Goal: Information Seeking & Learning: Check status

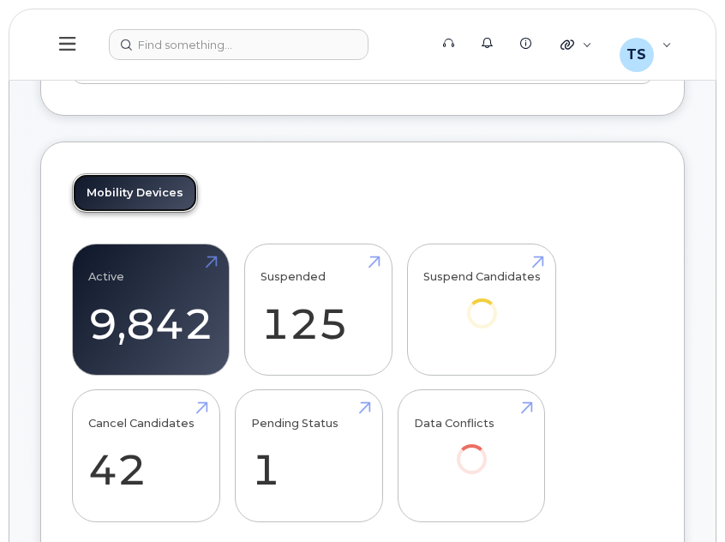
scroll to position [293, 0]
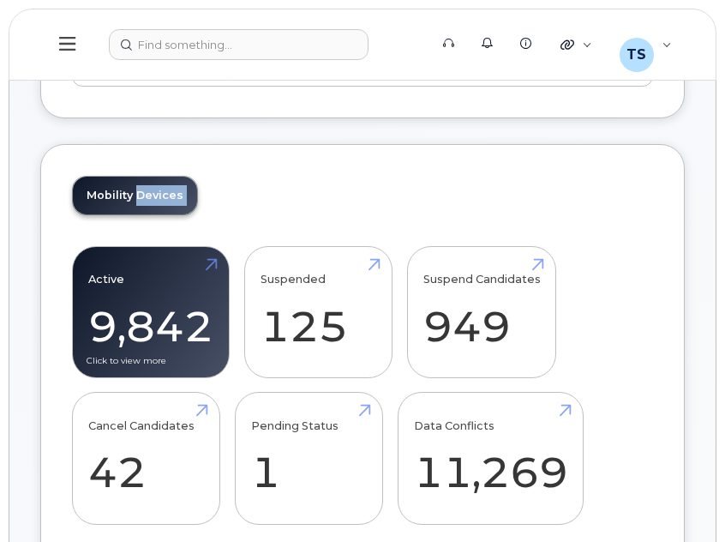
drag, startPoint x: 133, startPoint y: 159, endPoint x: 139, endPoint y: 274, distance: 115.1
click at [139, 274] on div "Mobility Devices Active 9,842 67% Suspended 125 166% Suspend Candidates 949 Can…" at bounding box center [362, 357] width 645 height 426
click at [139, 274] on link "Active 9,842 67%" at bounding box center [150, 312] width 125 height 113
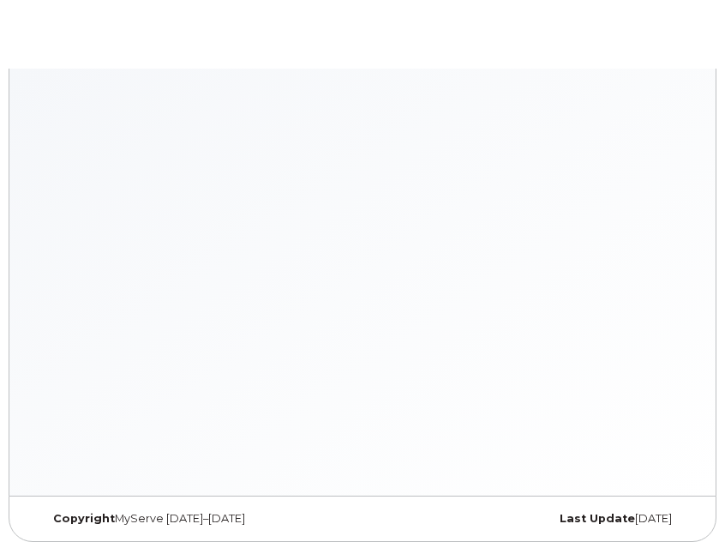
click at [128, 297] on div at bounding box center [363, 282] width 708 height 427
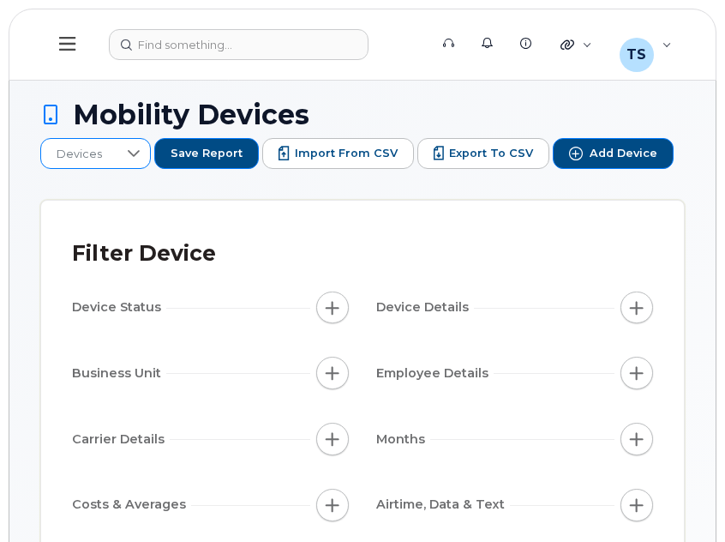
click at [127, 157] on icon at bounding box center [134, 154] width 14 height 14
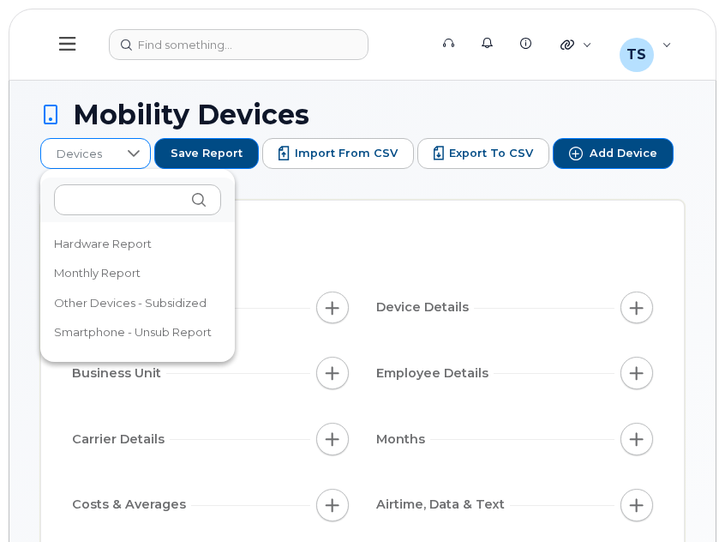
click at [127, 157] on icon at bounding box center [134, 154] width 14 height 14
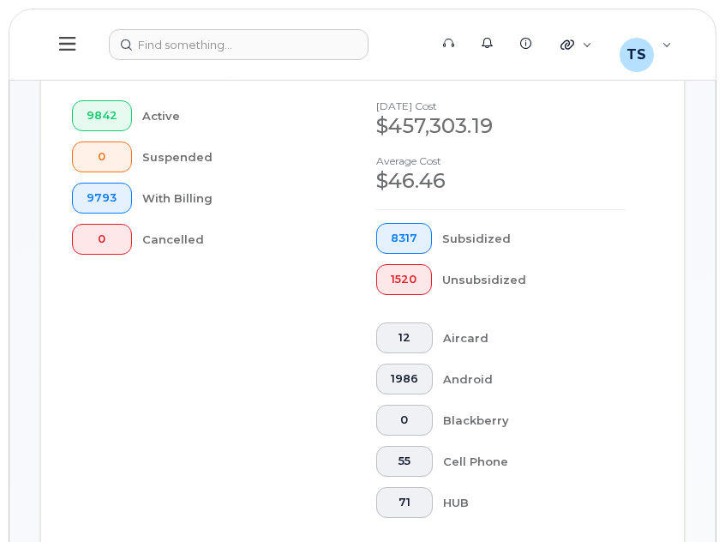
scroll to position [697, 0]
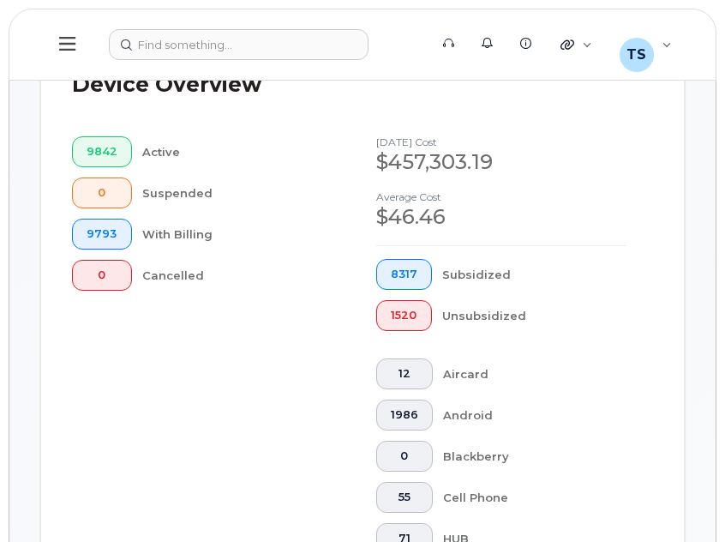
scroll to position [436, 0]
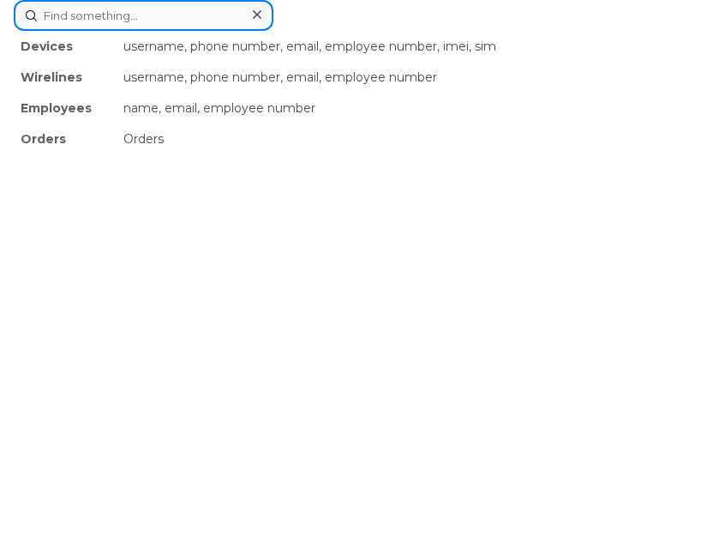
click at [178, 31] on div "Devices username, phone number, email, employee number, imei, sim Wirelines use…" at bounding box center [363, 15] width 698 height 31
paste input "3658223719"
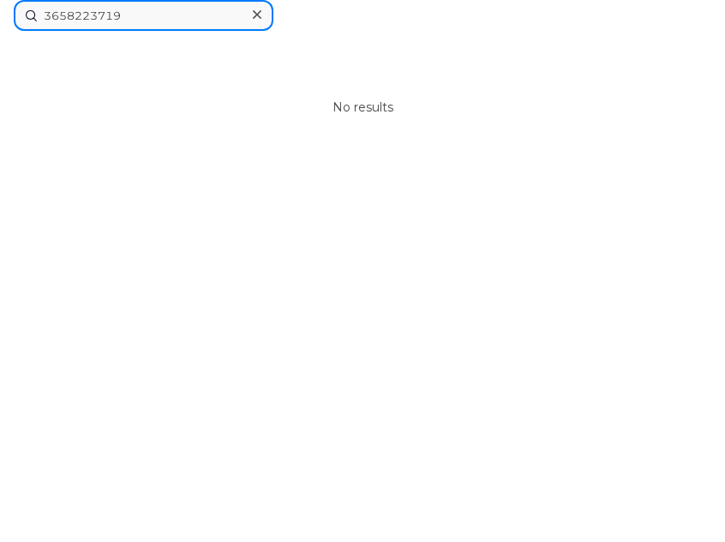
type input "3658223719"
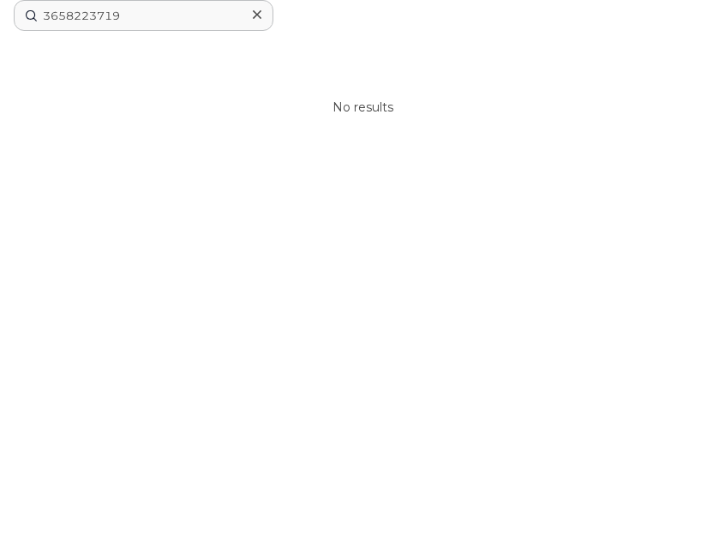
click at [257, 11] on icon at bounding box center [257, 15] width 9 height 14
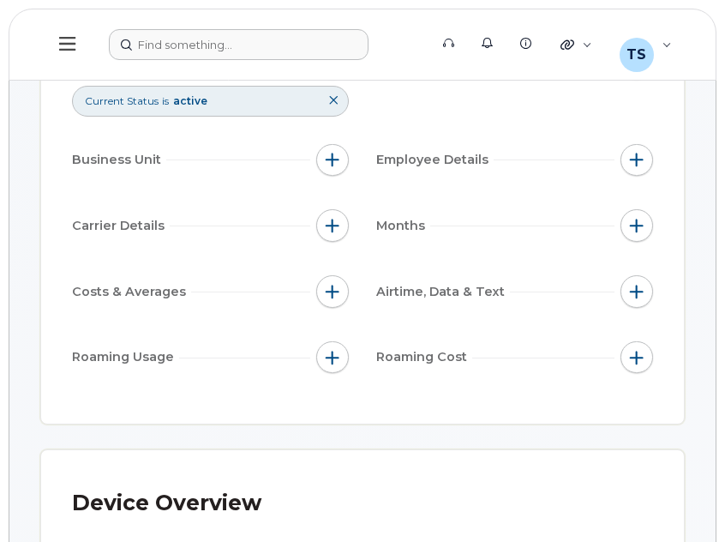
scroll to position [0, 0]
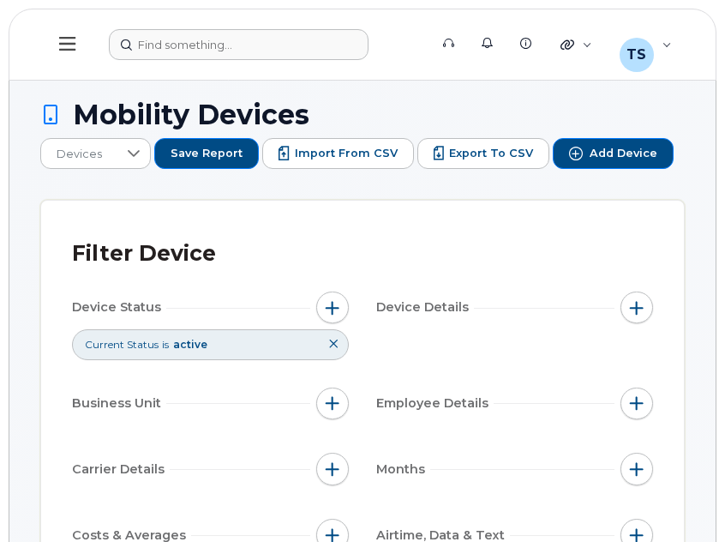
click at [62, 56] on button at bounding box center [67, 45] width 55 height 50
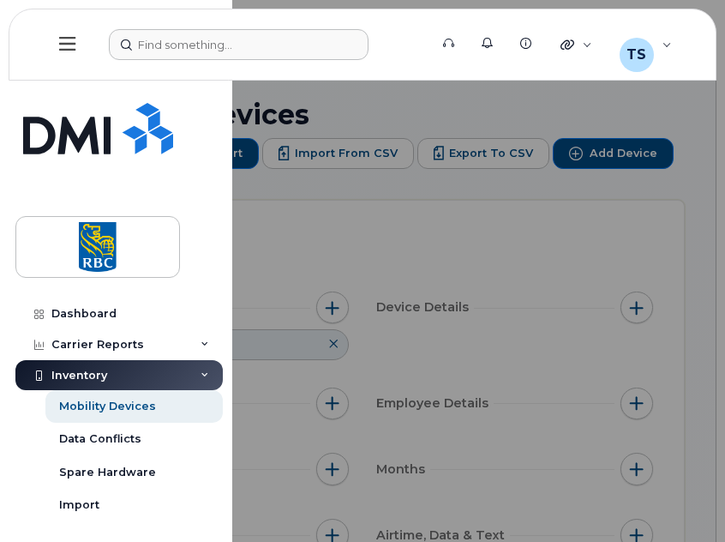
click at [328, 219] on div at bounding box center [362, 271] width 725 height 542
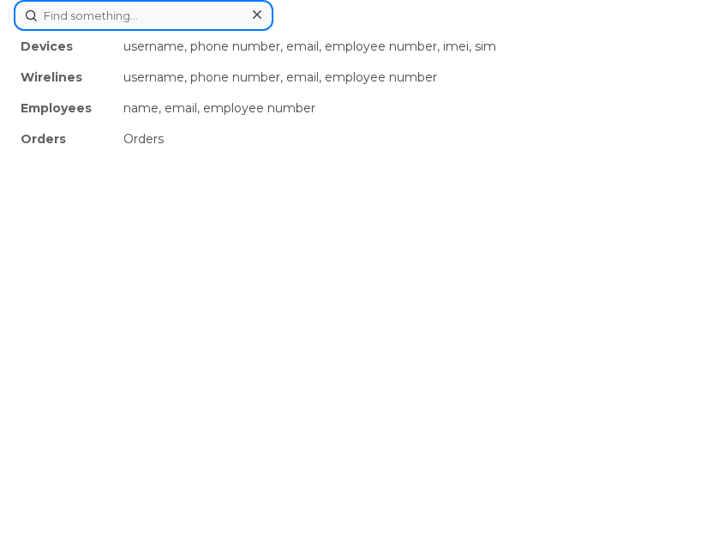
click at [242, 31] on div "Devices username, phone number, email, employee number, imei, sim Wirelines use…" at bounding box center [363, 15] width 698 height 31
paste input "336465950"
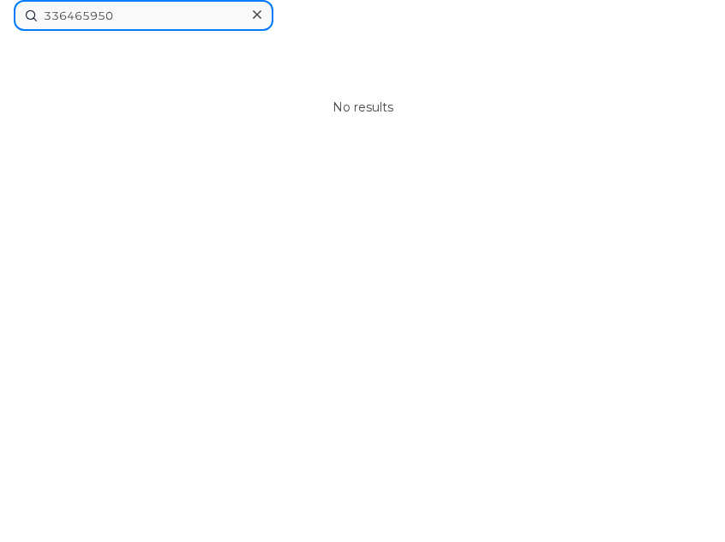
type input "336465950"
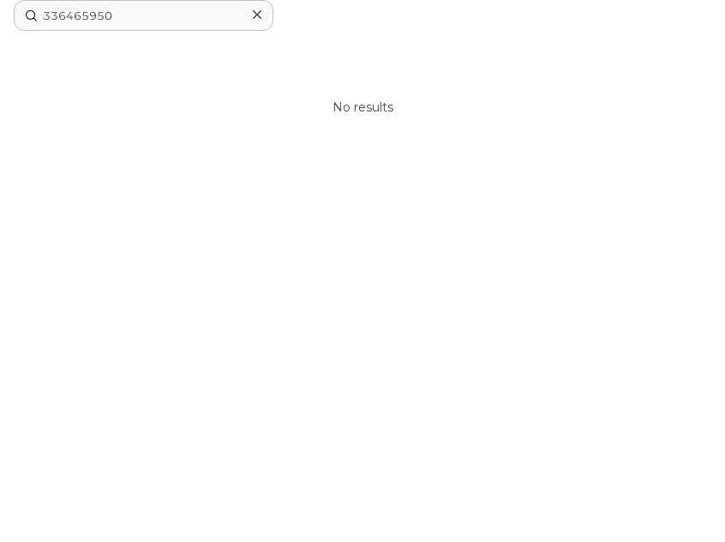
click at [257, 18] on icon at bounding box center [257, 15] width 9 height 14
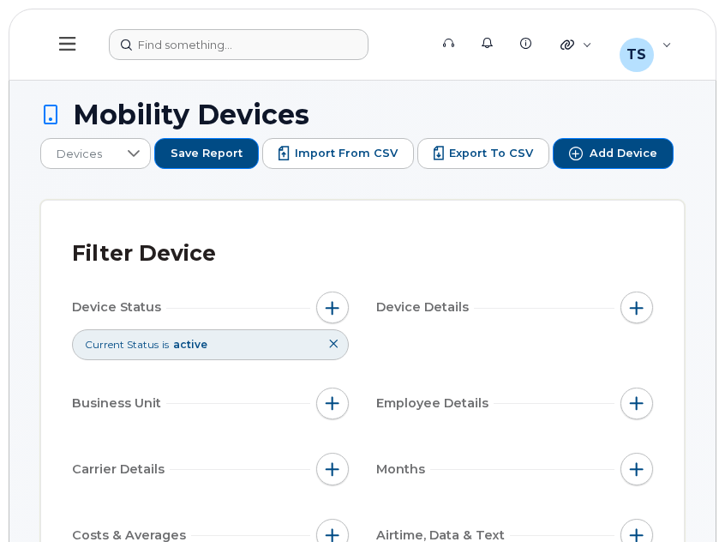
click at [342, 345] on button at bounding box center [333, 344] width 29 height 28
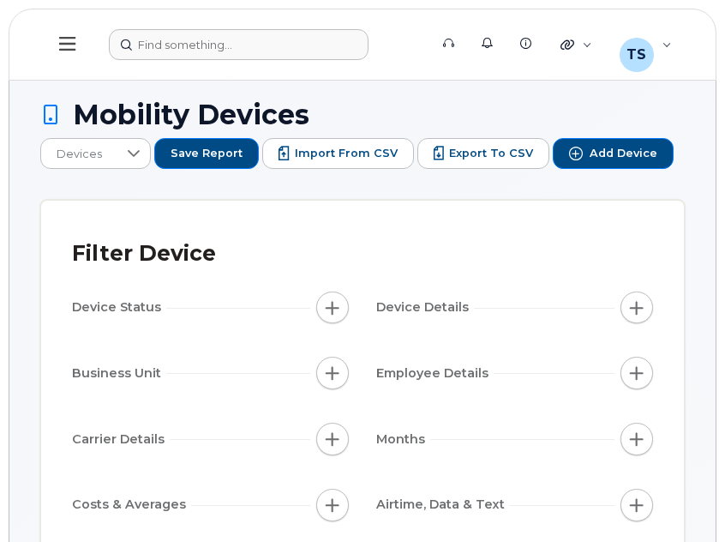
click at [342, 345] on div "Device Status Device Details Business Unit Employee Details Carrier Details Mon…" at bounding box center [362, 443] width 581 height 302
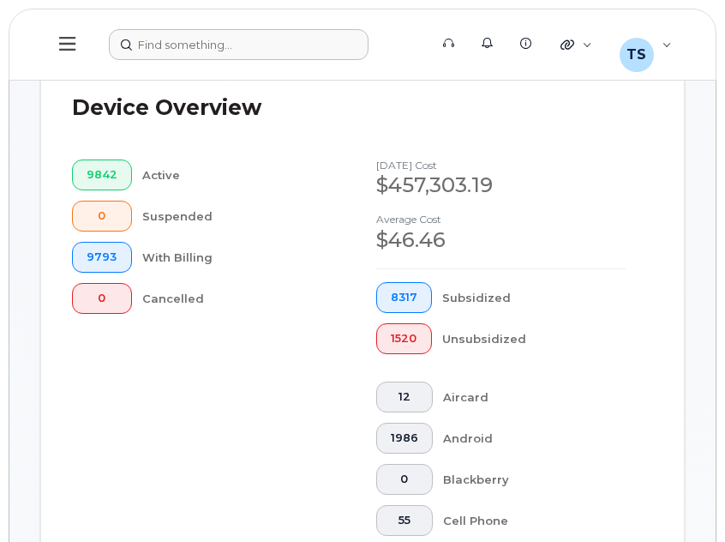
scroll to position [608, 0]
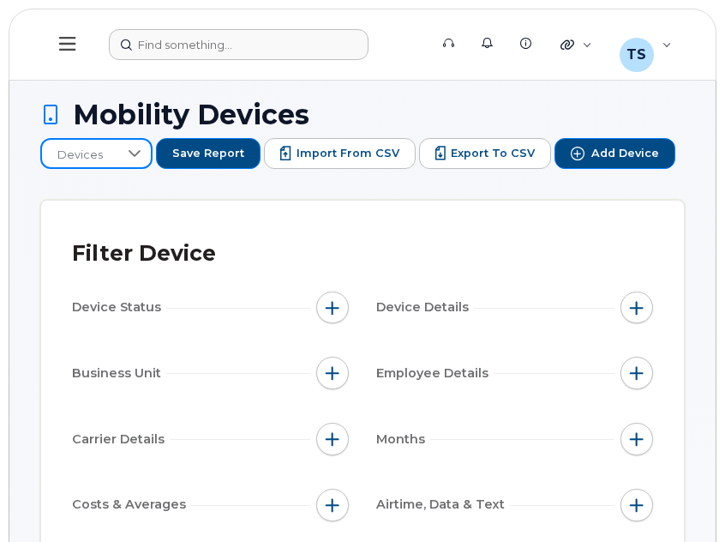
click at [98, 147] on span "Devices" at bounding box center [80, 155] width 76 height 31
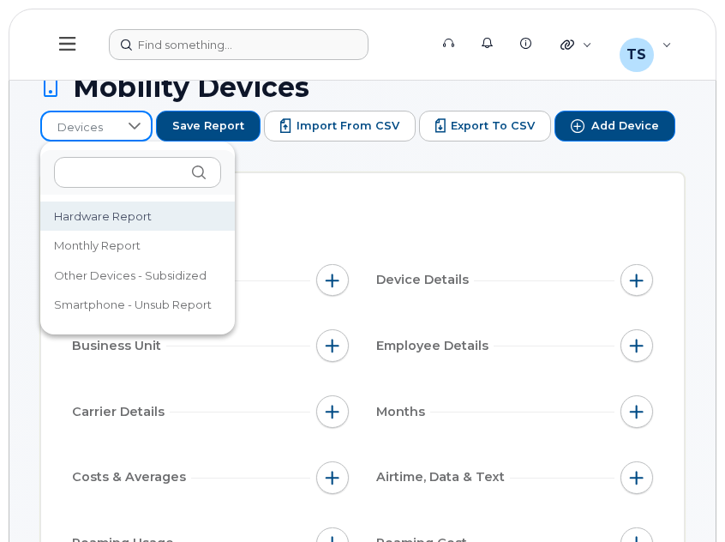
scroll to position [29, 0]
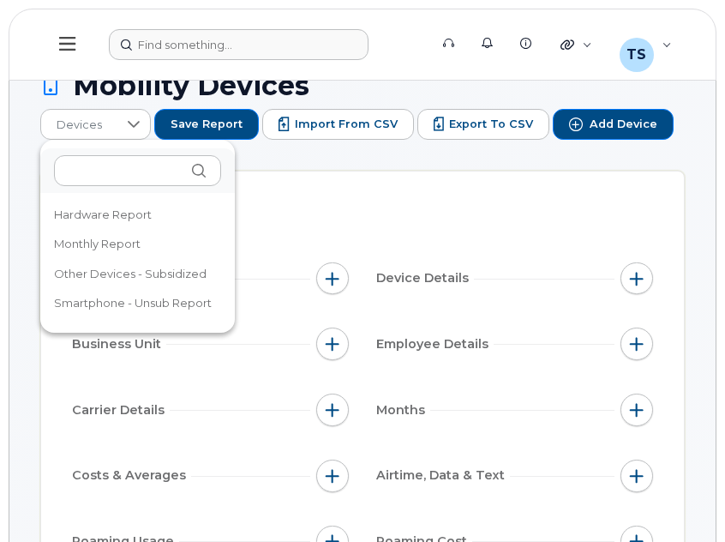
click at [266, 192] on div "Filter Device Device Status Device Details Business Unit Employee Details Carri…" at bounding box center [362, 390] width 643 height 436
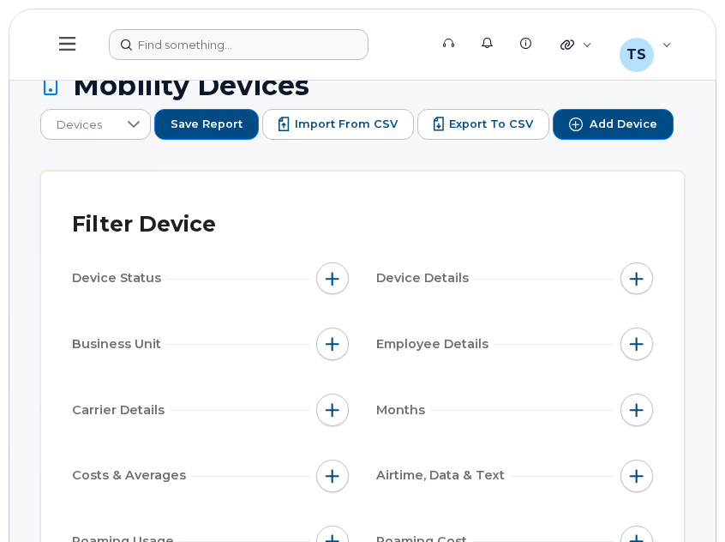
scroll to position [0, 0]
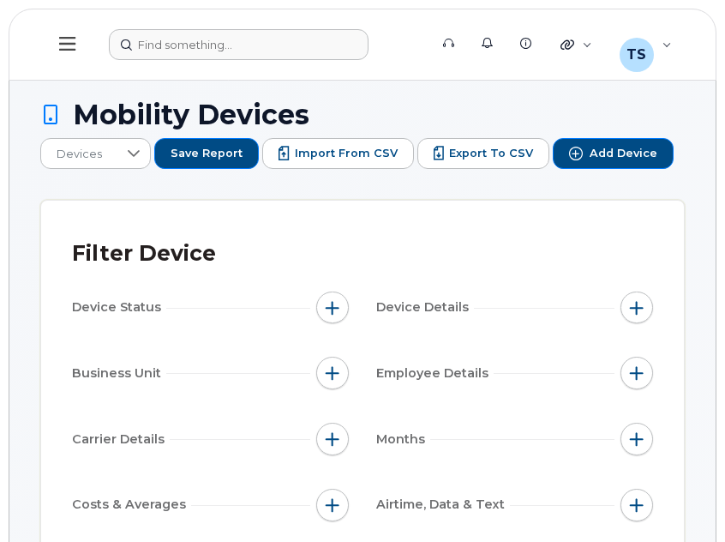
click at [68, 51] on icon at bounding box center [67, 43] width 16 height 19
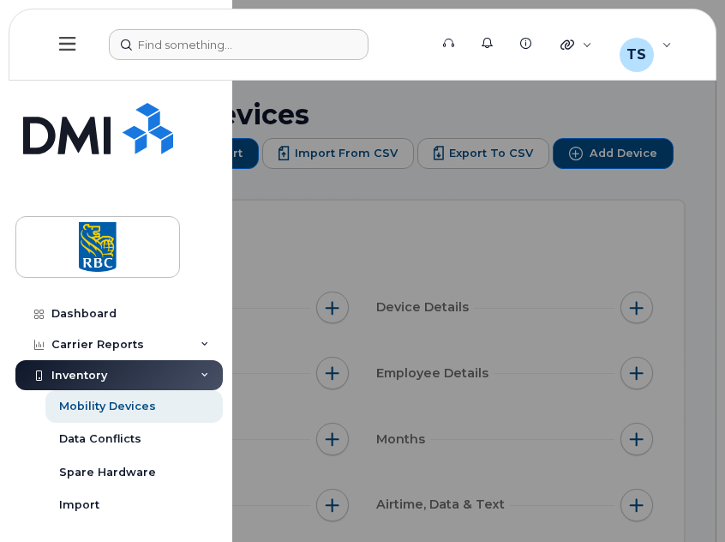
click at [435, 250] on div at bounding box center [362, 271] width 725 height 542
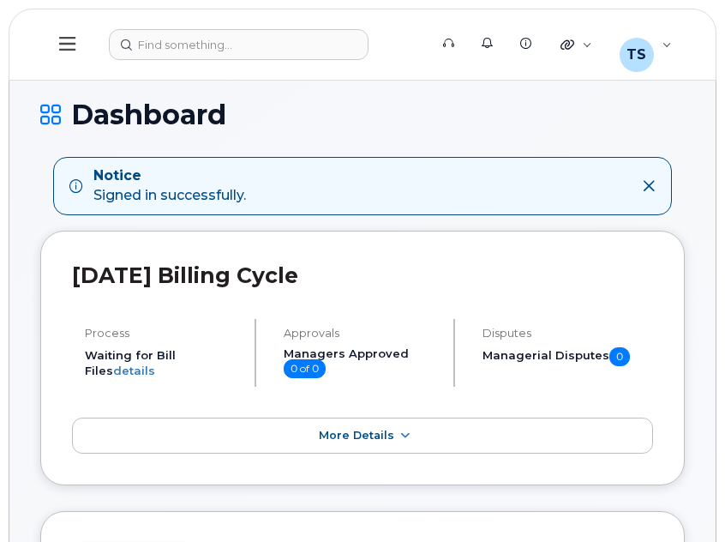
click at [654, 191] on icon at bounding box center [649, 186] width 14 height 14
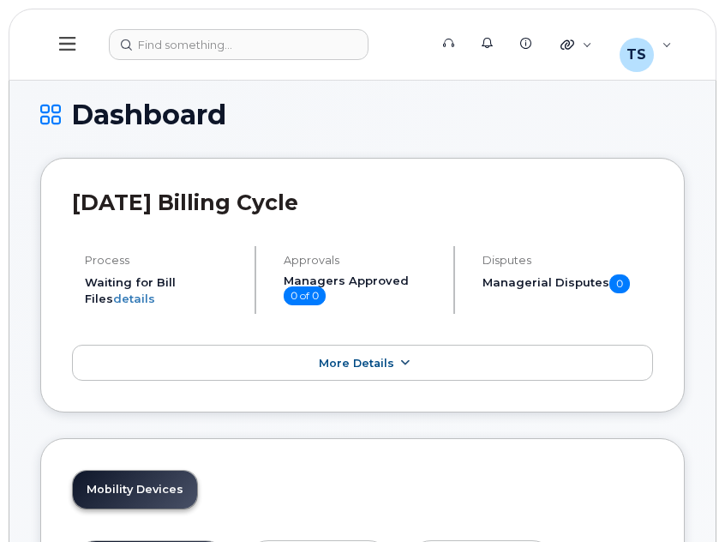
click at [430, 366] on link "More Details" at bounding box center [362, 363] width 581 height 36
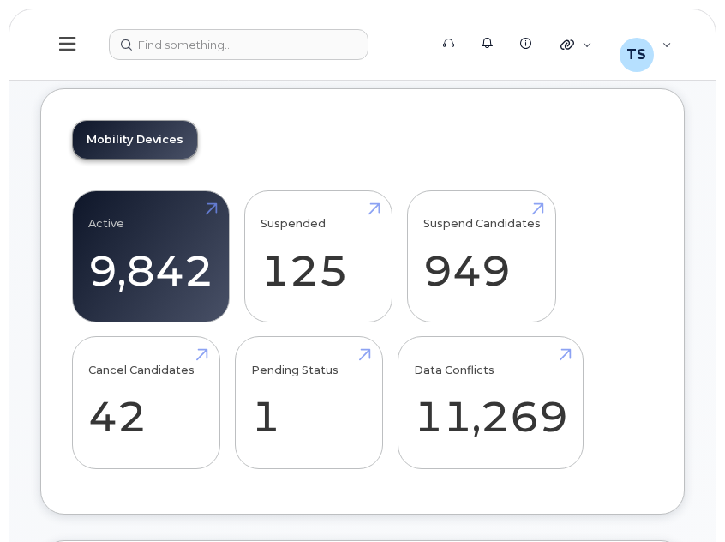
scroll to position [486, 0]
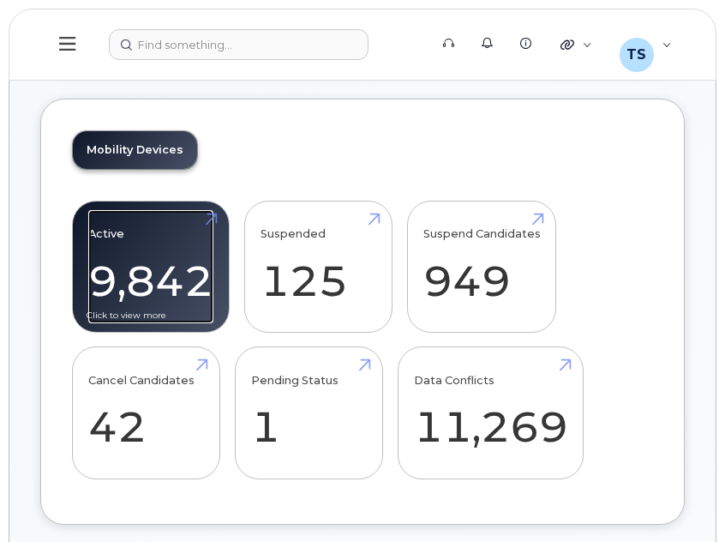
click at [182, 289] on link "Active 9,842 67%" at bounding box center [150, 266] width 125 height 113
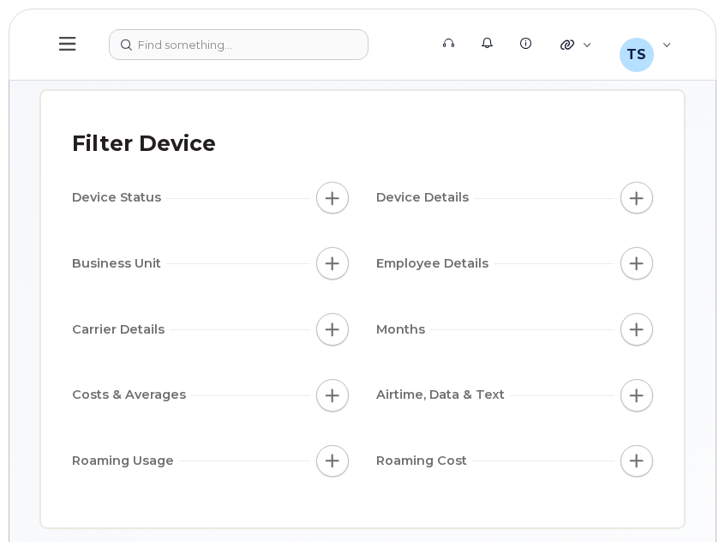
scroll to position [111, 0]
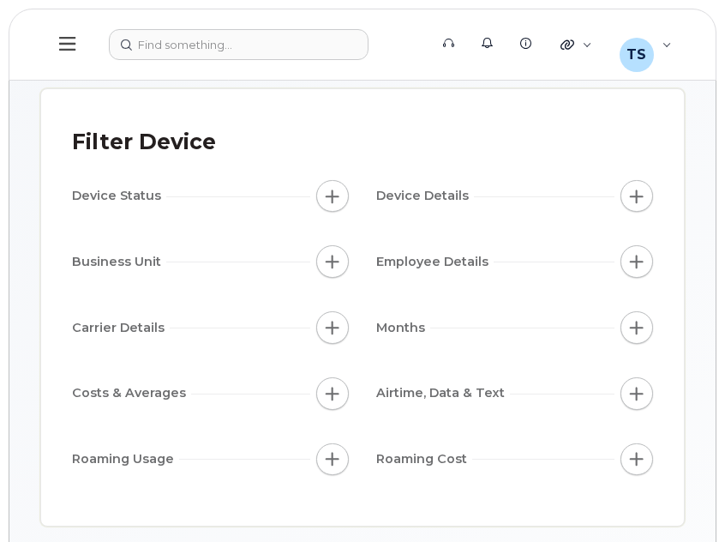
click at [632, 267] on div "Employee Details" at bounding box center [514, 261] width 277 height 33
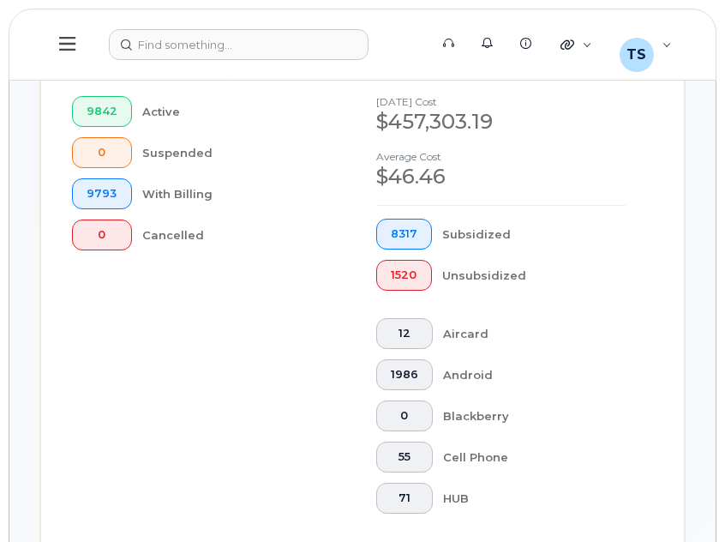
scroll to position [710, 0]
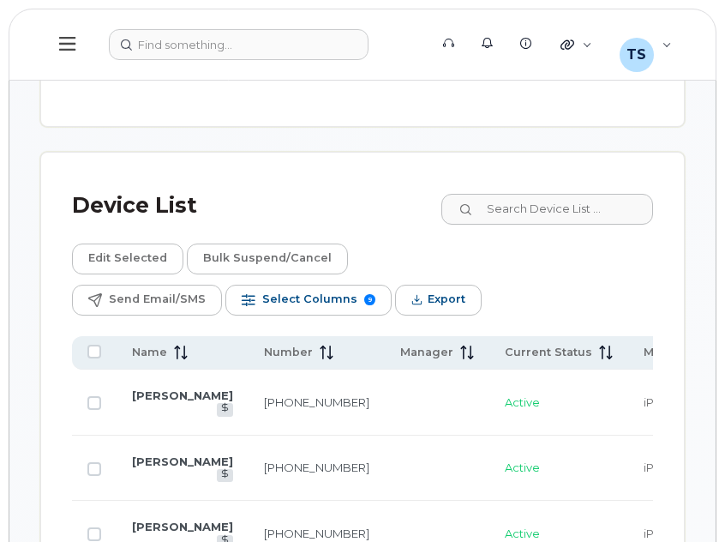
scroll to position [1233, 0]
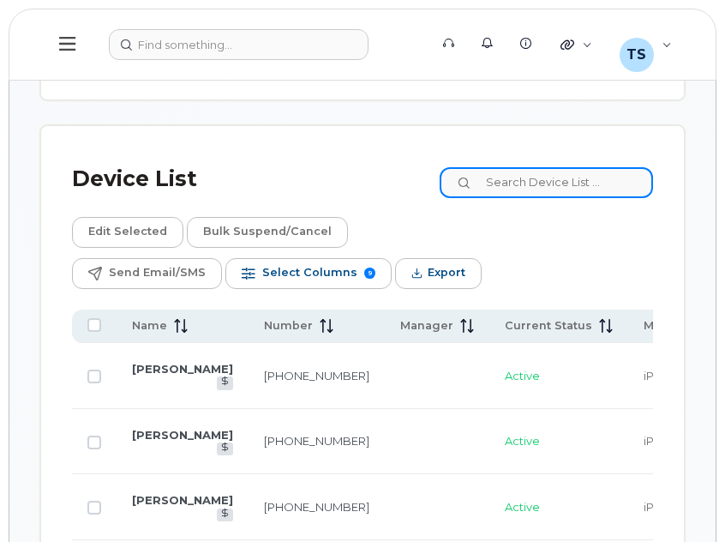
click at [590, 178] on input at bounding box center [547, 182] width 214 height 31
paste input "336465950"
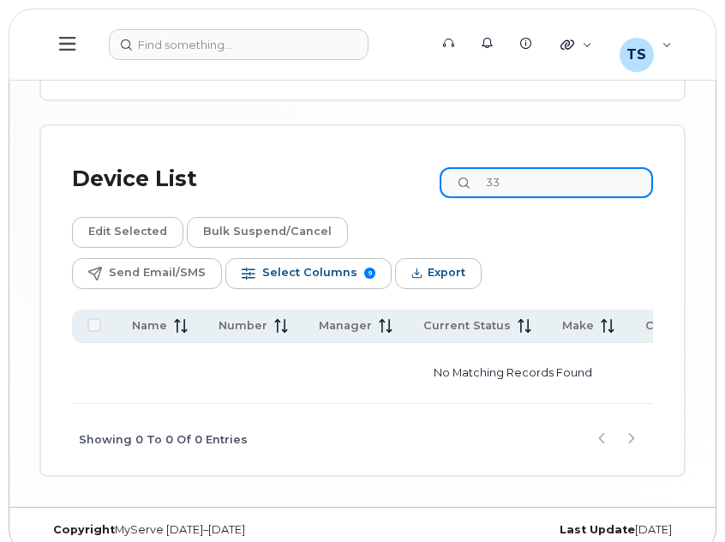
type input "3"
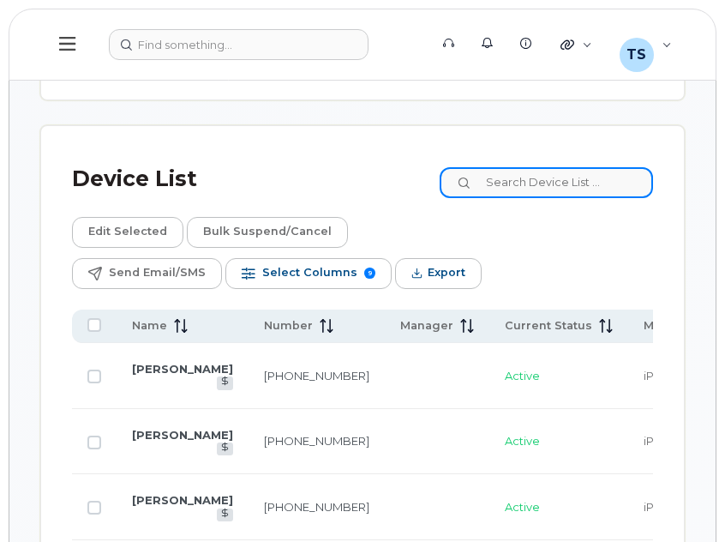
click at [604, 188] on input at bounding box center [547, 182] width 214 height 31
paste input "3658223719"
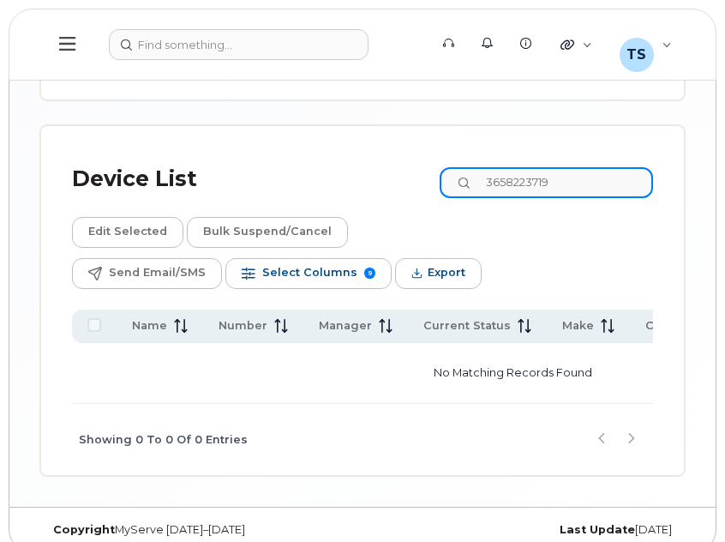
type input "3658223719"
drag, startPoint x: 592, startPoint y: 180, endPoint x: 485, endPoint y: 176, distance: 106.4
click at [485, 176] on div "3658223719" at bounding box center [547, 182] width 214 height 31
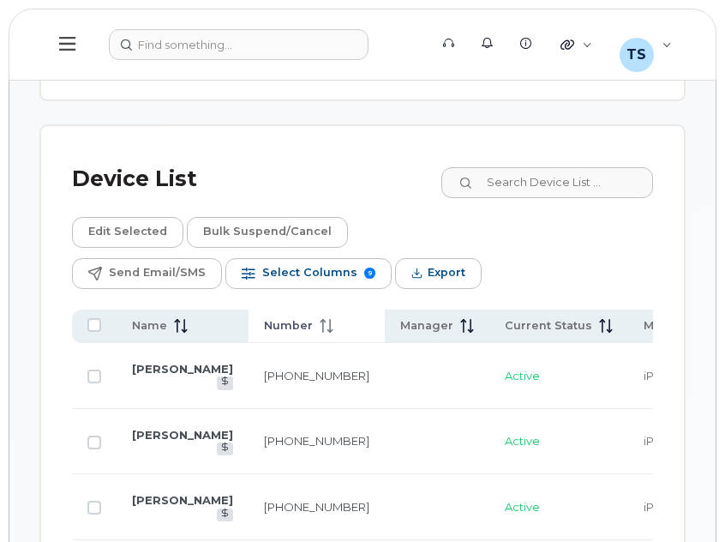
click at [278, 320] on span "Number" at bounding box center [288, 325] width 49 height 15
click at [589, 49] on div "Quicklinks" at bounding box center [577, 44] width 56 height 34
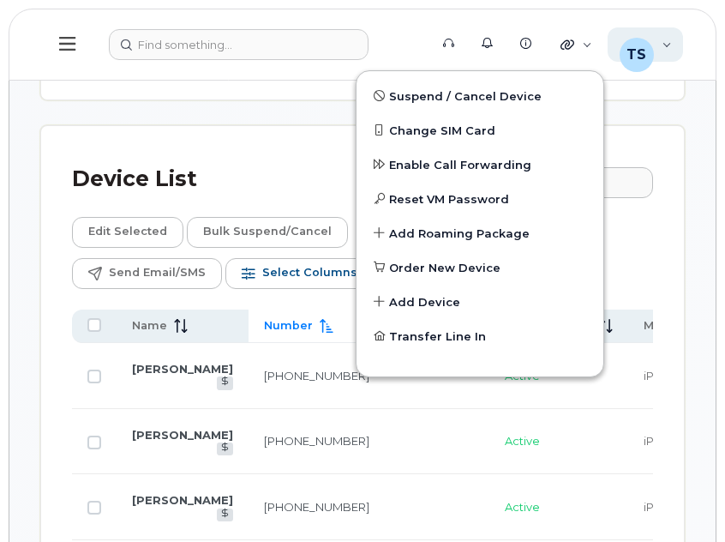
click at [678, 38] on div "TS [PERSON_NAME] Wireless Admin" at bounding box center [646, 44] width 76 height 34
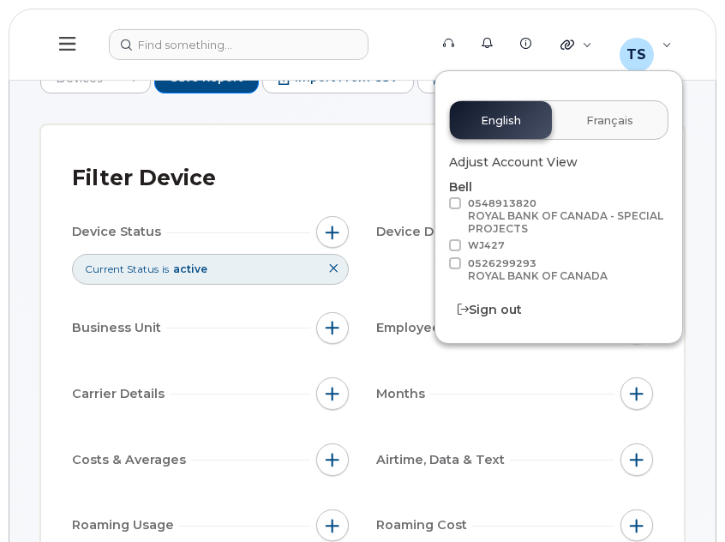
scroll to position [0, 0]
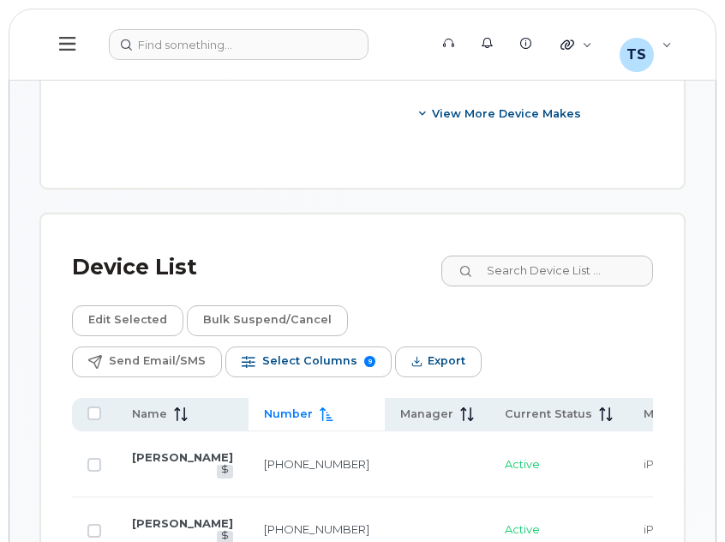
scroll to position [1143, 0]
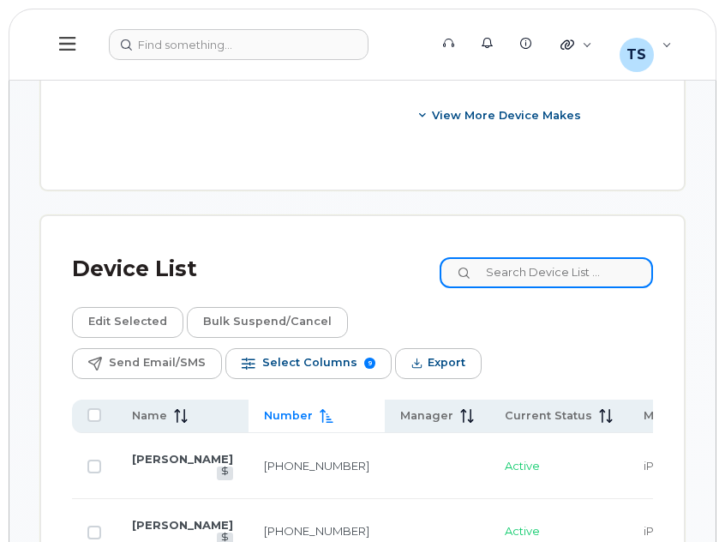
click at [556, 257] on input at bounding box center [547, 272] width 214 height 31
paste input "2893835285"
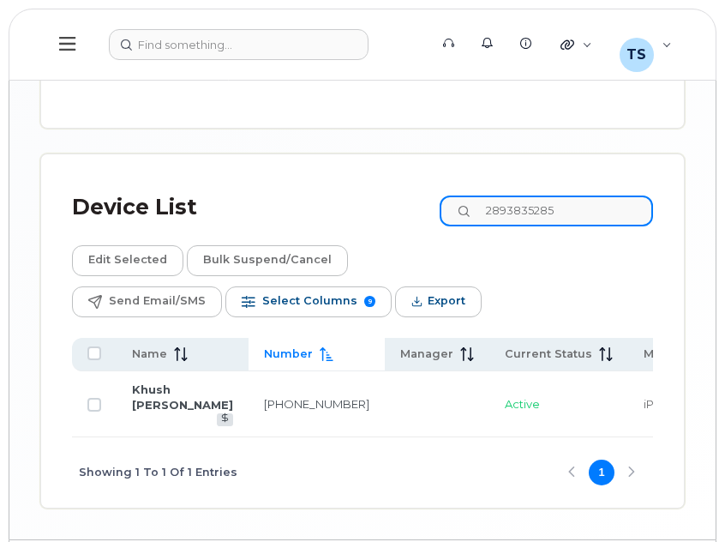
scroll to position [1206, 0]
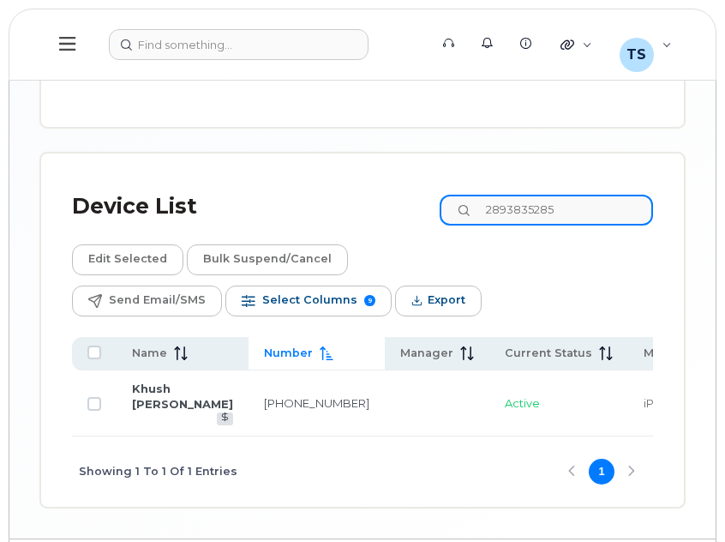
type input "2893835285"
